Goal: Task Accomplishment & Management: Manage account settings

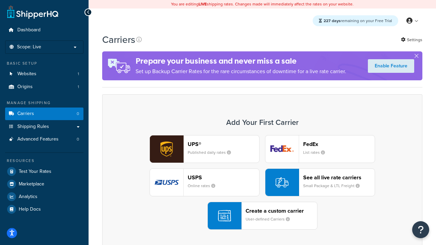
click at [262, 182] on div "UPS® Published daily rates FedEx List rates USPS Online rates See all live rate…" at bounding box center [262, 182] width 306 height 95
click at [339, 144] on header "FedEx" at bounding box center [338, 144] width 71 height 6
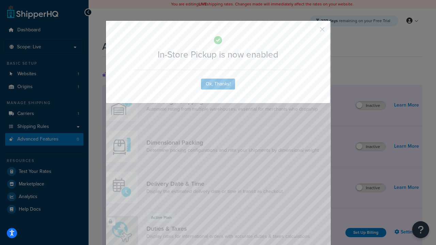
scroll to position [221, 0]
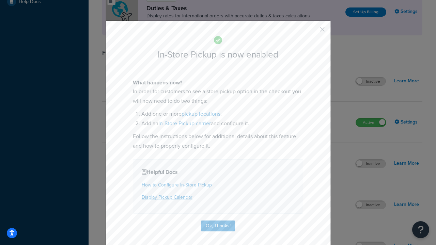
click at [312, 32] on button "button" at bounding box center [312, 32] width 2 height 2
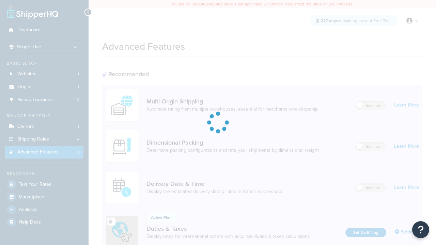
scroll to position [221, 0]
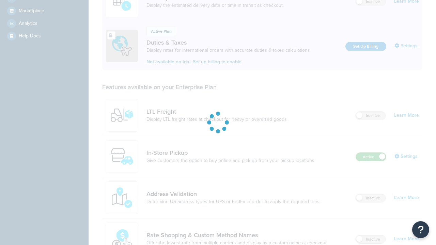
click at [371, 153] on label "Active" at bounding box center [371, 157] width 30 height 8
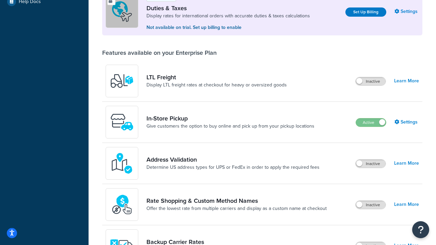
scroll to position [208, 0]
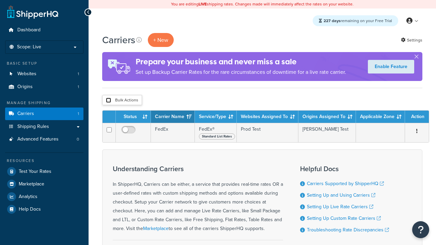
click at [108, 100] on input "checkbox" at bounding box center [108, 100] width 5 height 5
checkbox input "true"
click at [0, 0] on button "Delete" at bounding box center [0, 0] width 0 height 0
